Goal: Task Accomplishment & Management: Manage account settings

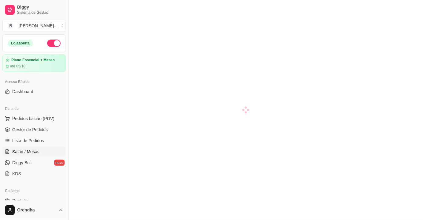
scroll to position [11, 0]
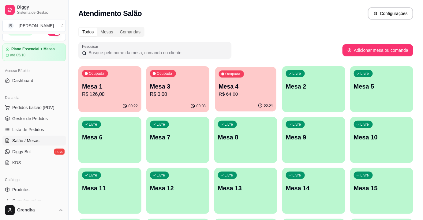
click at [276, 94] on div "Ocupada Mesa 4 R$ 64,00" at bounding box center [245, 83] width 61 height 33
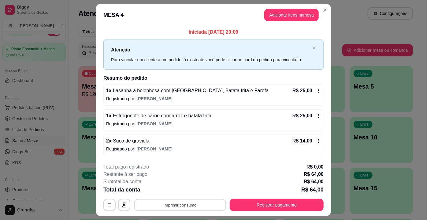
click at [168, 202] on button "Imprimir consumo" at bounding box center [180, 204] width 92 height 12
click at [172, 186] on button "IMPRESSORA" at bounding box center [179, 189] width 43 height 9
click at [172, 186] on div "Escolha a impressora IMPRESSORA" at bounding box center [180, 186] width 50 height 21
click at [206, 180] on div "Subtotal da conta R$ 64,00" at bounding box center [213, 181] width 220 height 7
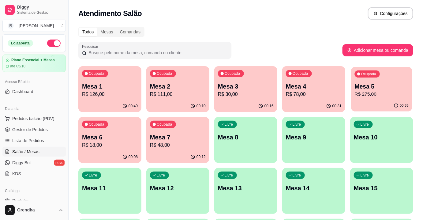
click at [361, 92] on p "R$ 275,00" at bounding box center [381, 94] width 54 height 7
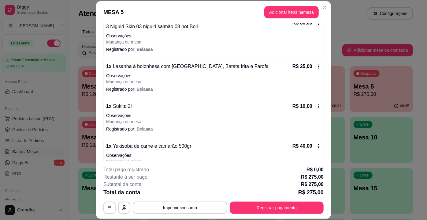
scroll to position [117, 0]
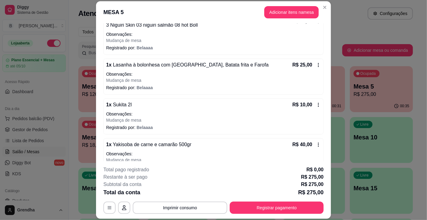
click at [316, 103] on icon at bounding box center [318, 104] width 5 height 5
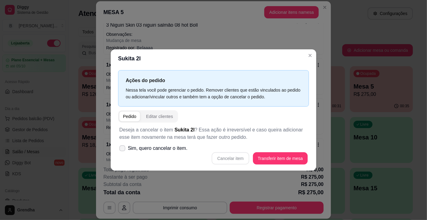
click at [126, 144] on label "Sim, quero cancelar o item." at bounding box center [153, 148] width 73 height 12
click at [123, 149] on input "Sim, quero cancelar o item." at bounding box center [121, 151] width 4 height 4
checkbox input "true"
click at [230, 161] on button "Cancelar item" at bounding box center [230, 158] width 36 height 12
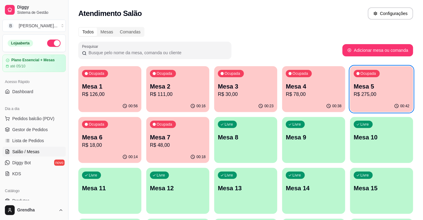
click at [319, 70] on div "Ocupada Mesa 4 R$ 78,00" at bounding box center [313, 83] width 63 height 34
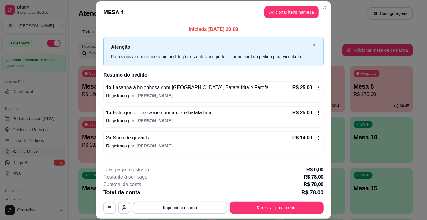
click at [327, 75] on div "**********" at bounding box center [213, 110] width 427 height 220
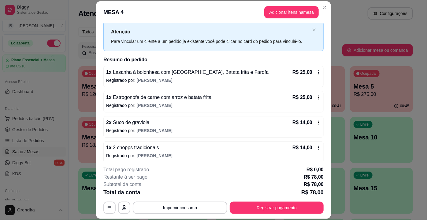
scroll to position [18, 0]
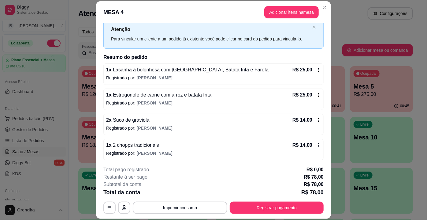
click at [316, 143] on icon at bounding box center [318, 145] width 5 height 5
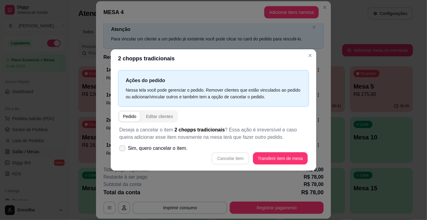
click at [129, 147] on span "Sim, quero cancelar o item." at bounding box center [158, 147] width 60 height 7
click at [123, 149] on input "Sim, quero cancelar o item." at bounding box center [121, 151] width 4 height 4
checkbox input "true"
click at [238, 160] on button "Cancelar item" at bounding box center [230, 158] width 37 height 12
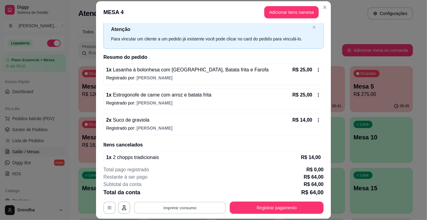
click at [173, 205] on button "Imprimir consumo" at bounding box center [180, 208] width 92 height 12
click at [174, 197] on button "IMPRESSORA" at bounding box center [179, 193] width 43 height 9
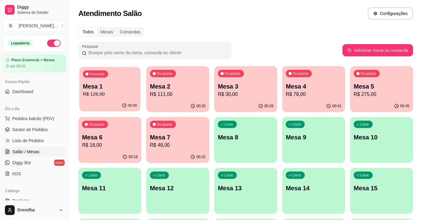
click at [107, 80] on div "Ocupada Mesa 1 R$ 126,00" at bounding box center [109, 83] width 61 height 33
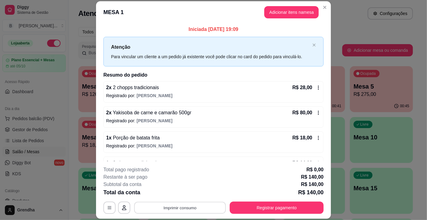
click at [163, 208] on button "Imprimir consumo" at bounding box center [180, 208] width 92 height 12
click at [173, 191] on button "IMPRESSORA" at bounding box center [179, 193] width 43 height 9
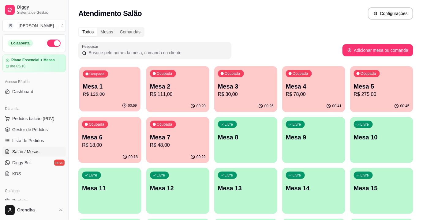
click at [106, 83] on p "Mesa 1" at bounding box center [110, 86] width 54 height 8
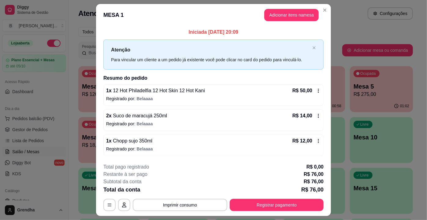
click at [151, 118] on span "Suco de maracujá 250ml" at bounding box center [139, 115] width 55 height 5
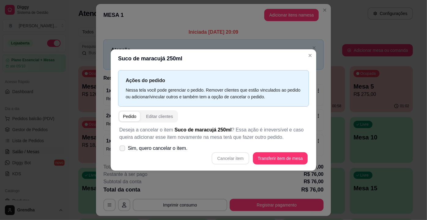
click at [125, 149] on label "Sim, quero cancelar o item." at bounding box center [153, 148] width 73 height 12
click at [123, 149] on input "Sim, quero cancelar o item." at bounding box center [121, 151] width 4 height 4
checkbox input "true"
click at [233, 158] on button "Cancelar item" at bounding box center [230, 158] width 36 height 12
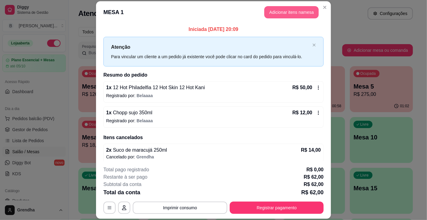
click at [294, 16] on button "Adicionar itens na mesa" at bounding box center [291, 12] width 54 height 12
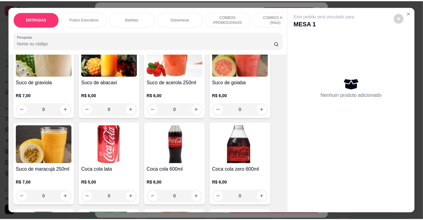
scroll to position [677, 0]
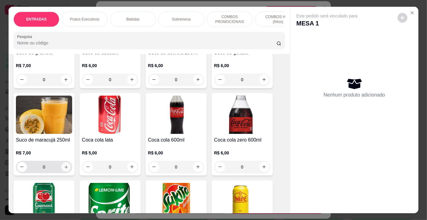
click at [64, 169] on icon "increase-product-quantity" at bounding box center [66, 166] width 5 height 5
type input "1"
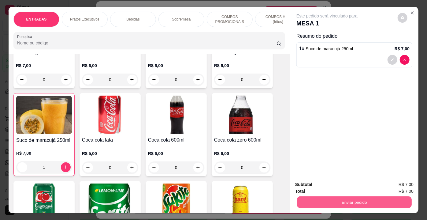
click at [319, 203] on button "Enviar pedido" at bounding box center [354, 202] width 115 height 12
click at [397, 182] on button "Enviar pedido" at bounding box center [398, 184] width 34 height 11
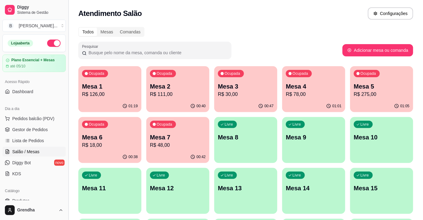
drag, startPoint x: 66, startPoint y: 80, endPoint x: 68, endPoint y: 103, distance: 22.4
click at [68, 103] on button "Toggle Sidebar" at bounding box center [68, 110] width 5 height 220
